Goal: Information Seeking & Learning: Compare options

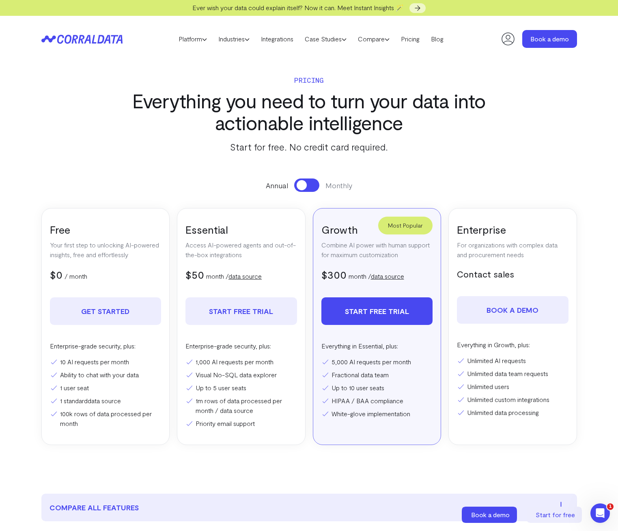
click at [389, 275] on link "data source" at bounding box center [387, 276] width 33 height 8
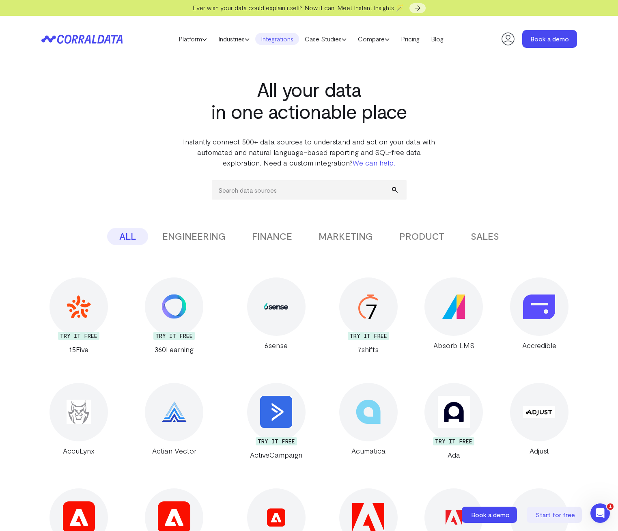
click at [275, 104] on h1 "All your data in one actionable place" at bounding box center [309, 100] width 256 height 44
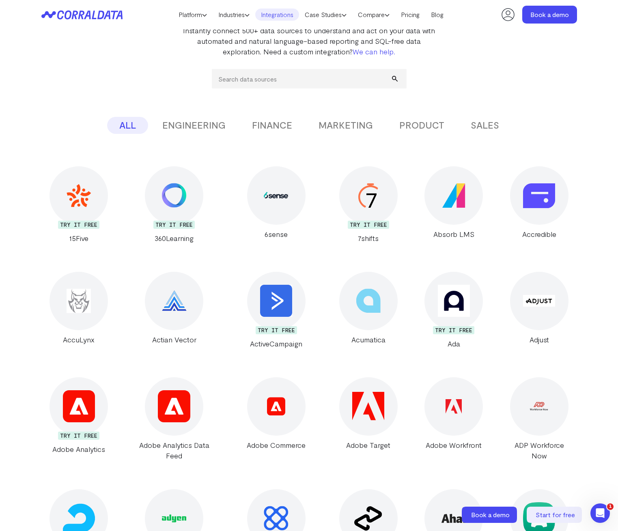
scroll to position [24, 0]
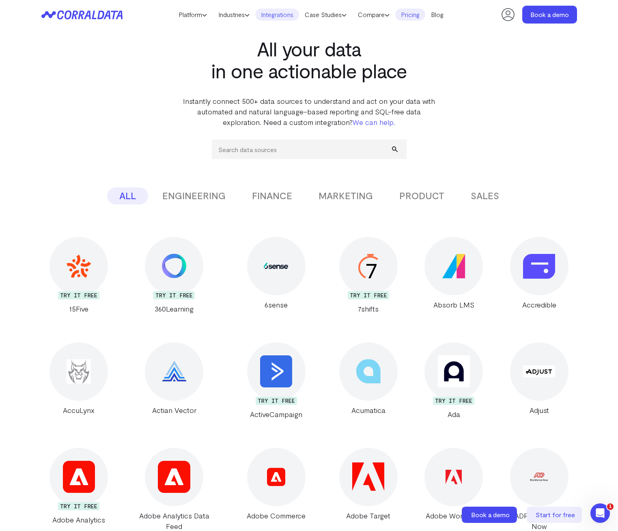
click at [421, 11] on link "Pricing" at bounding box center [410, 15] width 30 height 12
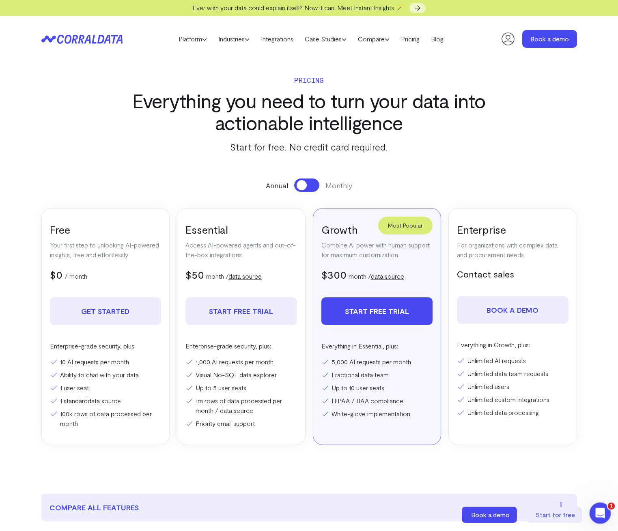
click at [603, 514] on icon "Open Intercom Messenger" at bounding box center [599, 512] width 13 height 13
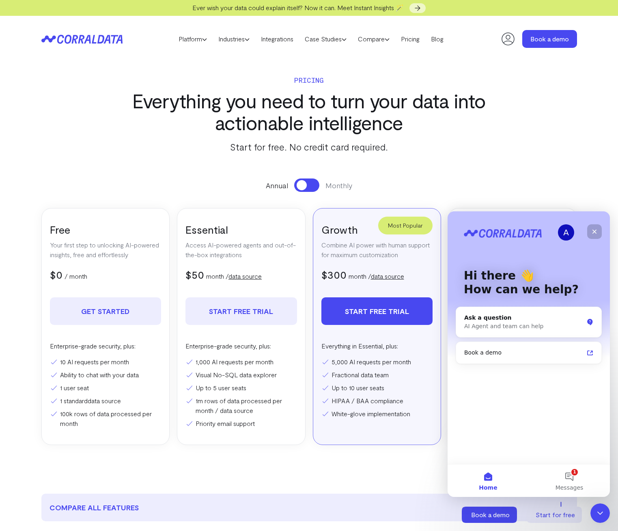
click at [599, 234] on div "Close" at bounding box center [594, 231] width 15 height 15
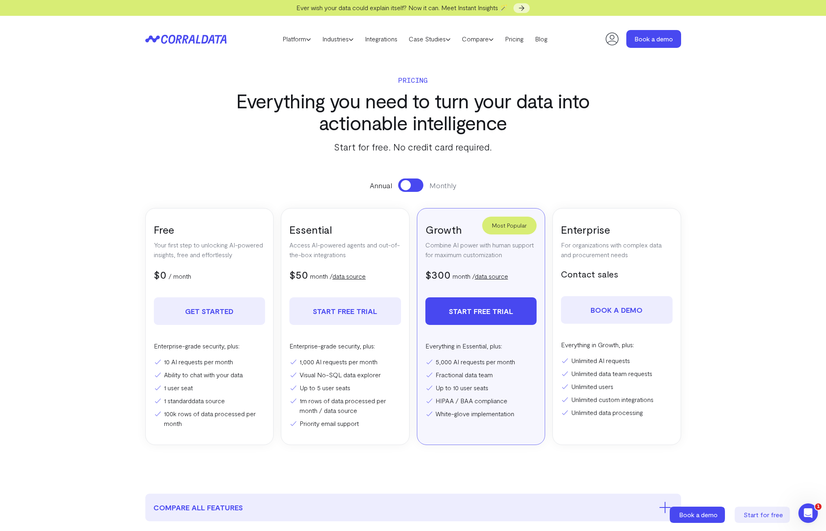
drag, startPoint x: 430, startPoint y: 191, endPoint x: 417, endPoint y: 186, distance: 13.1
click at [429, 190] on div "Annual Monthly" at bounding box center [413, 185] width 536 height 13
click at [417, 186] on button at bounding box center [410, 185] width 25 height 13
click at [417, 186] on span at bounding box center [416, 185] width 10 height 10
click at [417, 186] on button at bounding box center [410, 185] width 25 height 13
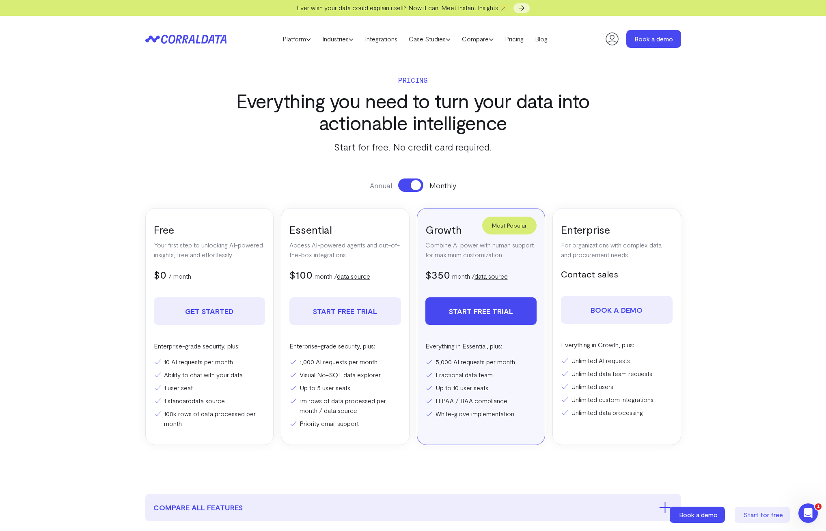
click at [417, 186] on span at bounding box center [416, 185] width 10 height 10
click at [417, 187] on button at bounding box center [410, 185] width 25 height 13
click at [417, 188] on span at bounding box center [416, 185] width 10 height 10
click at [417, 188] on button at bounding box center [410, 185] width 25 height 13
click at [416, 189] on span at bounding box center [416, 185] width 10 height 10
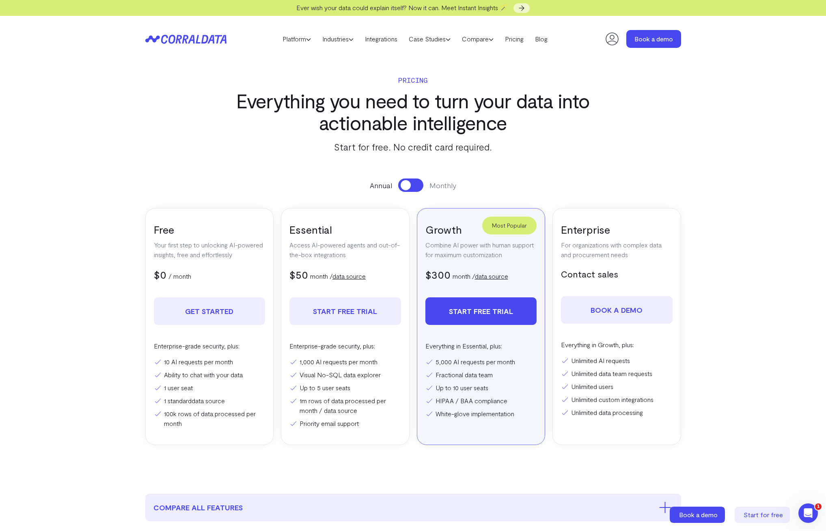
click at [414, 192] on div "Annual Monthly Free Your first step to unlocking AI-powered insights, free and …" at bounding box center [413, 312] width 536 height 267
click at [414, 194] on div "Annual Monthly Free Your first step to unlocking AI-powered insights, free and …" at bounding box center [413, 312] width 536 height 267
click at [412, 185] on button at bounding box center [410, 185] width 25 height 13
click at [415, 178] on section "Pricing Everything you need to turn your data into actionable intelligence Star…" at bounding box center [413, 270] width 585 height 416
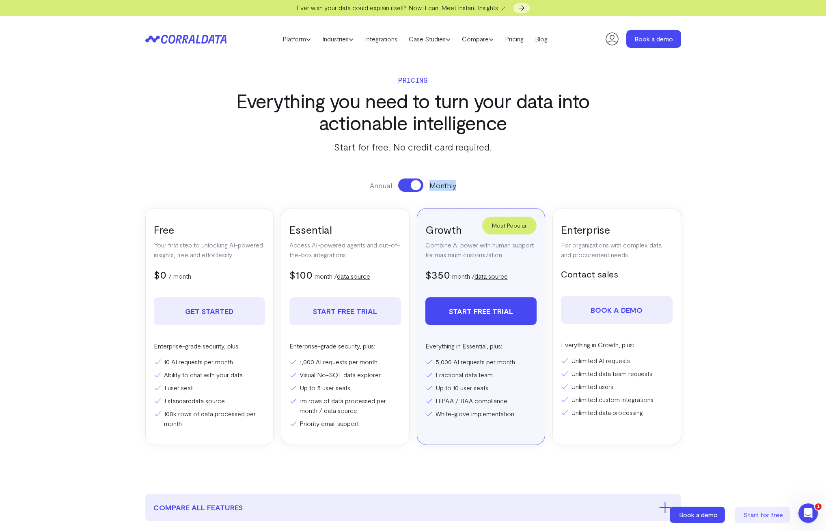
click at [415, 178] on section "Pricing Everything you need to turn your data into actionable intelligence Star…" at bounding box center [413, 270] width 585 height 416
click at [403, 186] on button at bounding box center [410, 185] width 25 height 13
click at [571, 188] on div "Annual Monthly" at bounding box center [413, 185] width 536 height 13
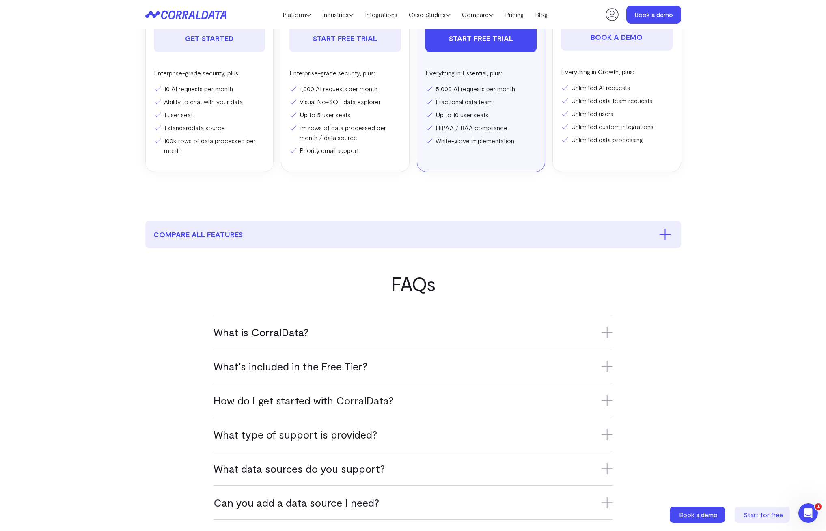
scroll to position [348, 0]
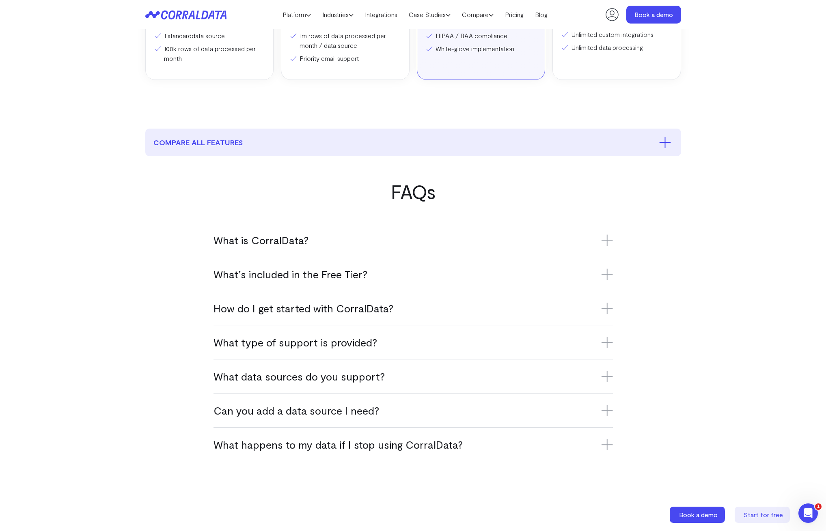
click at [334, 460] on div "What happens to my data if I stop using CorralData? If you stop using CorralDat…" at bounding box center [413, 444] width 399 height 34
click at [337, 446] on h3 "What happens to my data if I stop using CorralData?" at bounding box center [413, 444] width 399 height 13
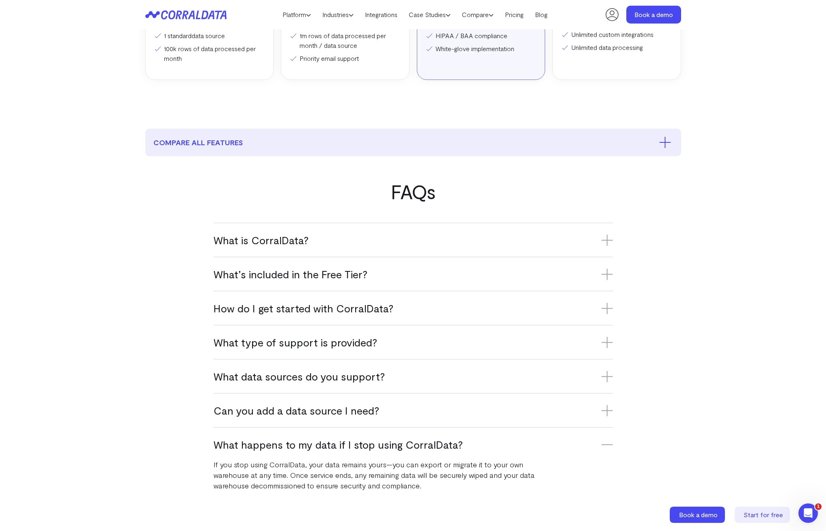
click at [331, 412] on h3 "Can you add a data source I need?" at bounding box center [413, 410] width 399 height 13
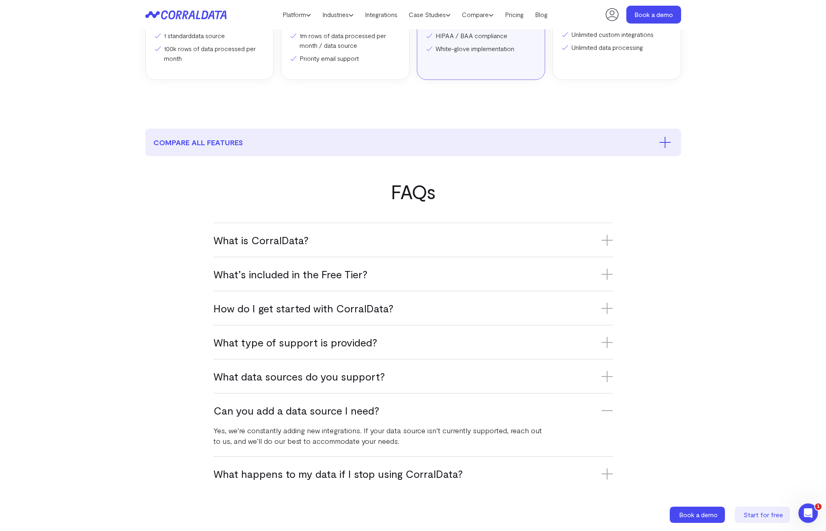
click at [335, 386] on div "What data sources do you support? CorralData supports over 500 platforms, inclu…" at bounding box center [413, 376] width 399 height 34
click at [345, 373] on h3 "What data sources do you support?" at bounding box center [413, 376] width 399 height 13
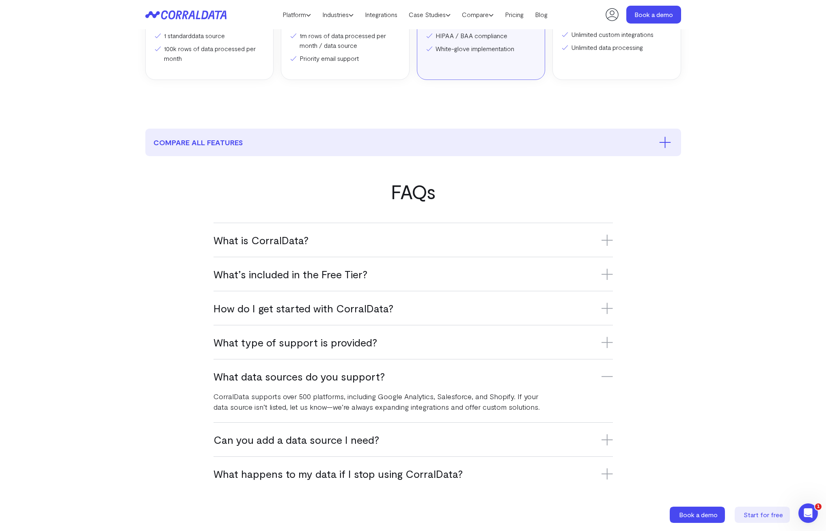
click at [351, 343] on h3 "What type of support is provided?" at bounding box center [413, 342] width 399 height 13
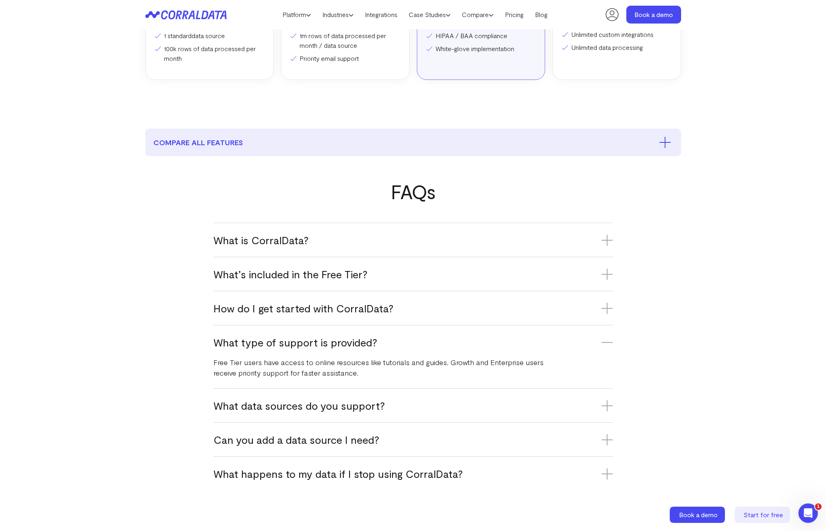
click at [352, 319] on div "How do I get started with CorralData? Sign up for the Free Tier, connect your f…" at bounding box center [413, 308] width 399 height 34
click at [354, 305] on h3 "How do I get started with CorralData?" at bounding box center [413, 308] width 399 height 13
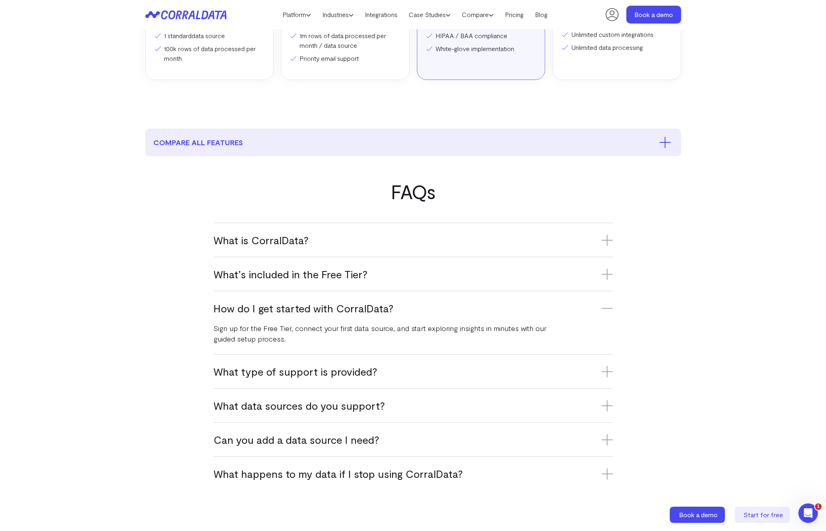
click at [335, 285] on div "What’s included in the Free Tier? The Free Tier includes one data source, one u…" at bounding box center [413, 274] width 399 height 34
click at [313, 272] on h3 "What’s included in the Free Tier?" at bounding box center [413, 274] width 399 height 13
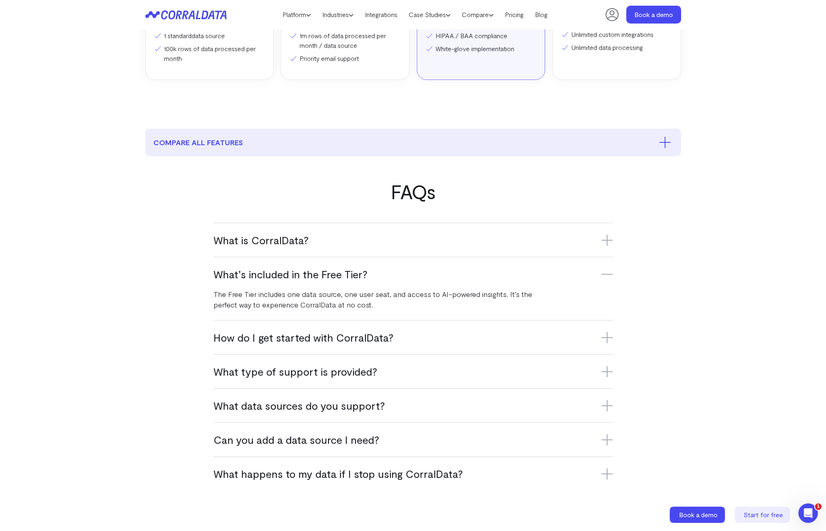
click at [298, 251] on div "What is CorralData? CorralData is an AI-powered data platform that connects ove…" at bounding box center [413, 240] width 399 height 34
click at [306, 235] on h3 "What is CorralData?" at bounding box center [413, 239] width 399 height 13
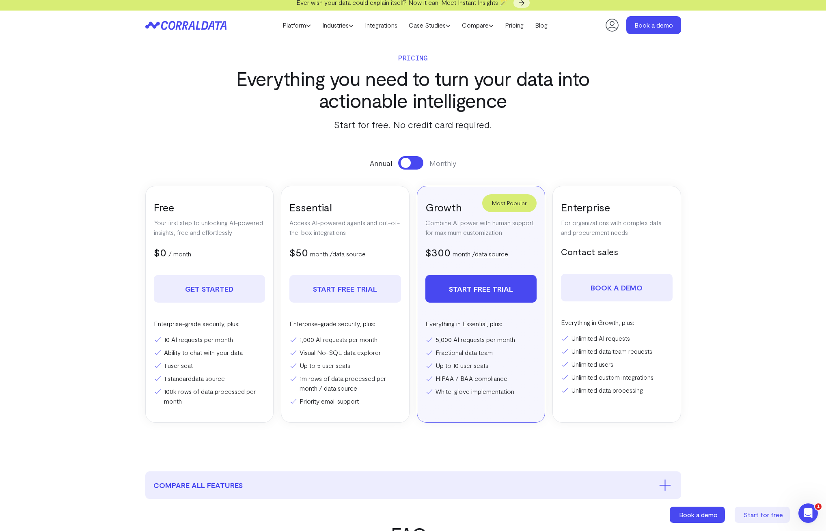
scroll to position [0, 0]
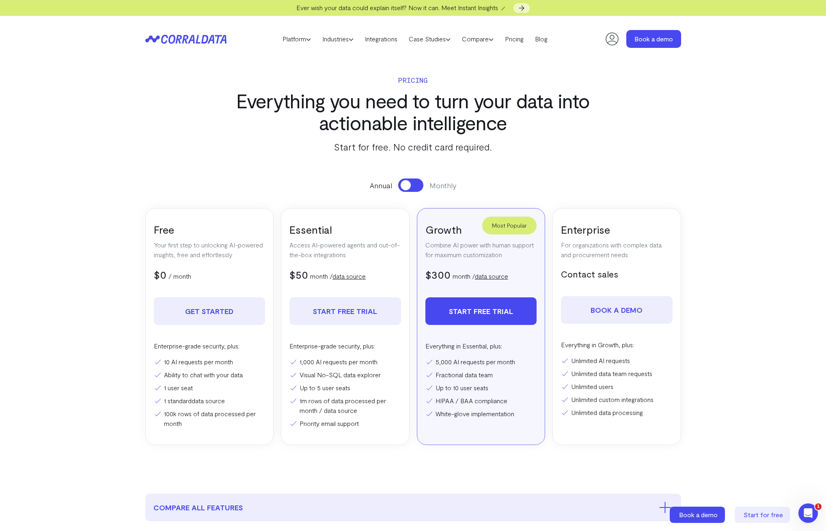
drag, startPoint x: 182, startPoint y: 137, endPoint x: 177, endPoint y: 147, distance: 11.3
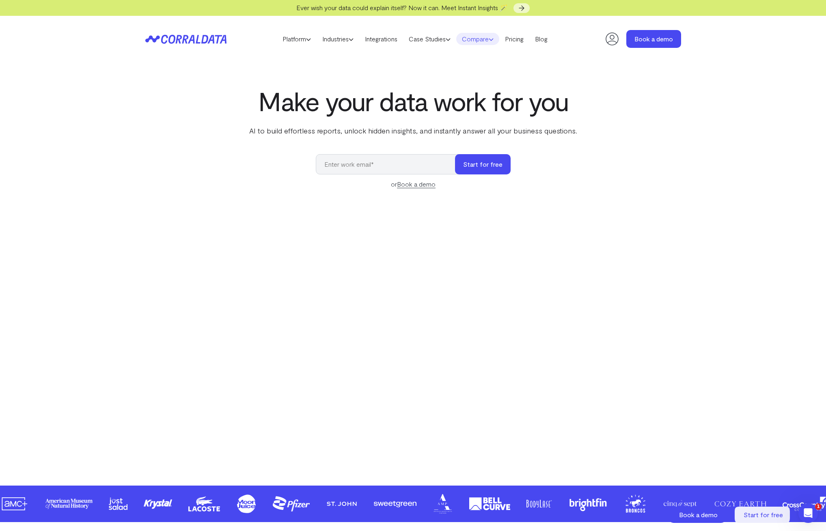
click at [466, 41] on link "Compare" at bounding box center [477, 39] width 43 height 12
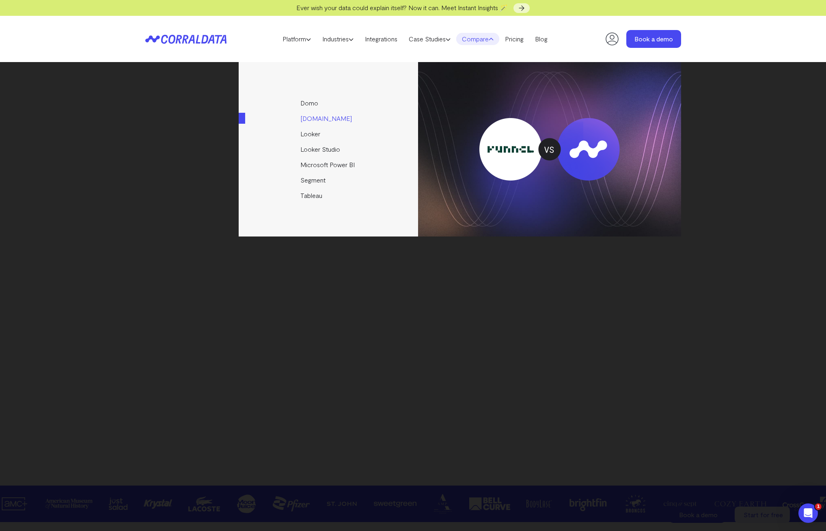
click at [314, 125] on link "[DOMAIN_NAME]" at bounding box center [329, 118] width 181 height 15
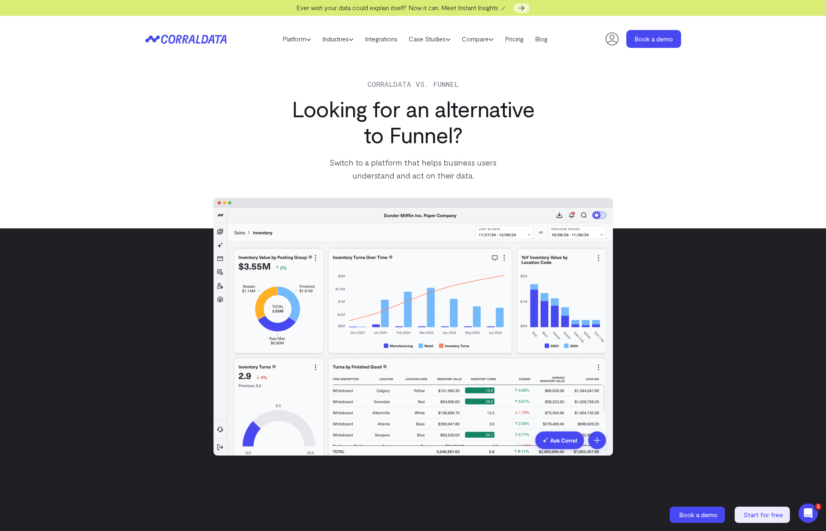
drag, startPoint x: 405, startPoint y: 301, endPoint x: 436, endPoint y: 171, distance: 133.8
